Goal: Transaction & Acquisition: Purchase product/service

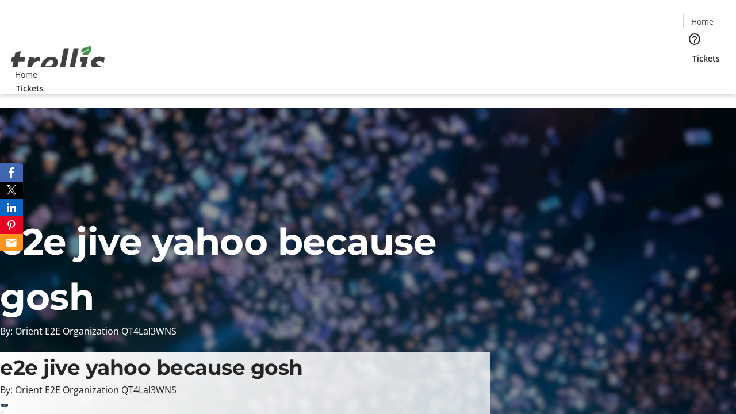
click at [692, 52] on span "Tickets" at bounding box center [706, 58] width 28 height 12
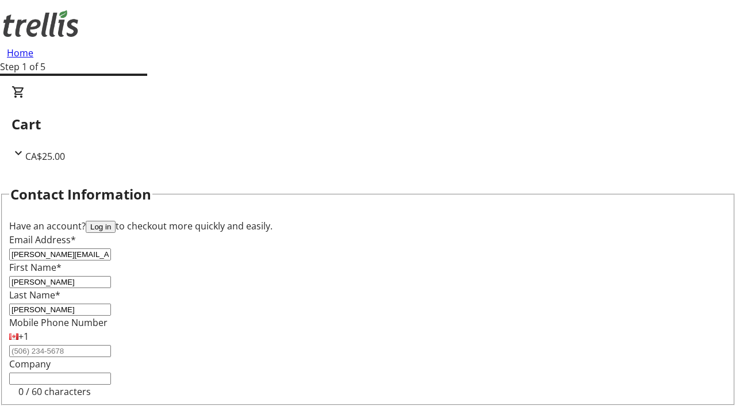
type input "[PERSON_NAME]"
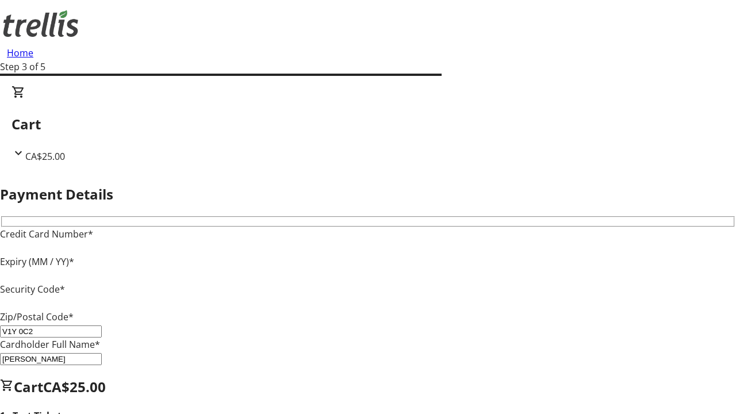
type input "V1Y 0C2"
